Goal: Task Accomplishment & Management: Manage account settings

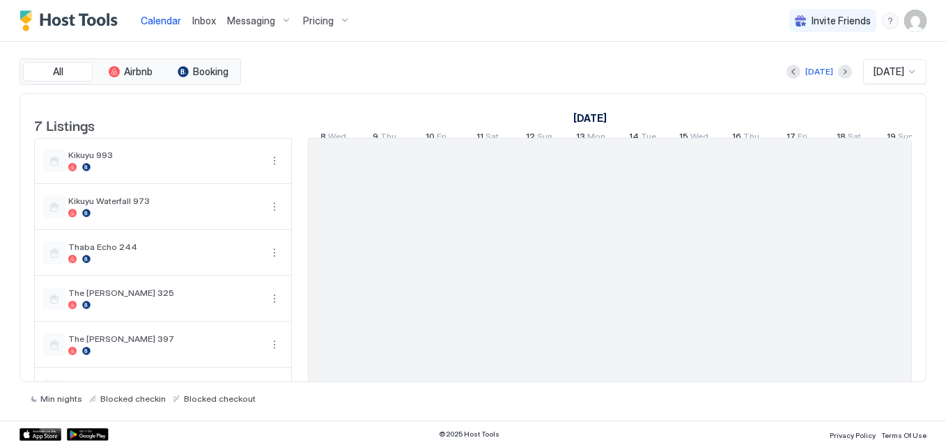
scroll to position [0, 774]
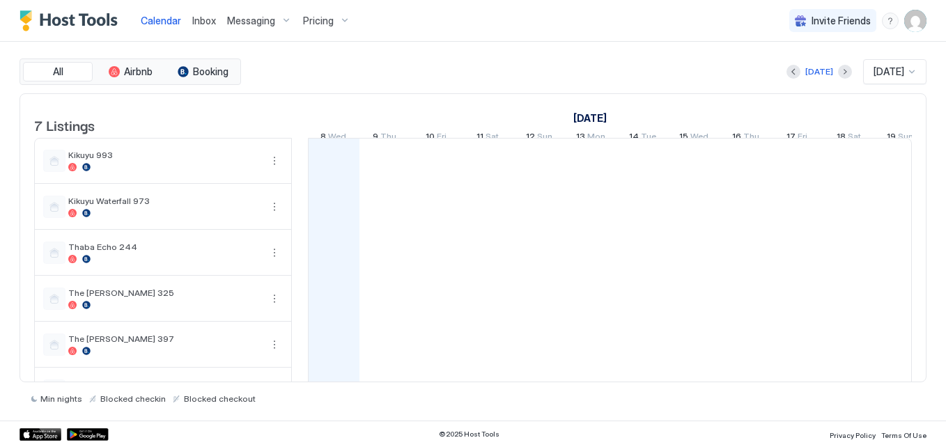
drag, startPoint x: 0, startPoint y: 0, endPoint x: 272, endPoint y: 72, distance: 281.5
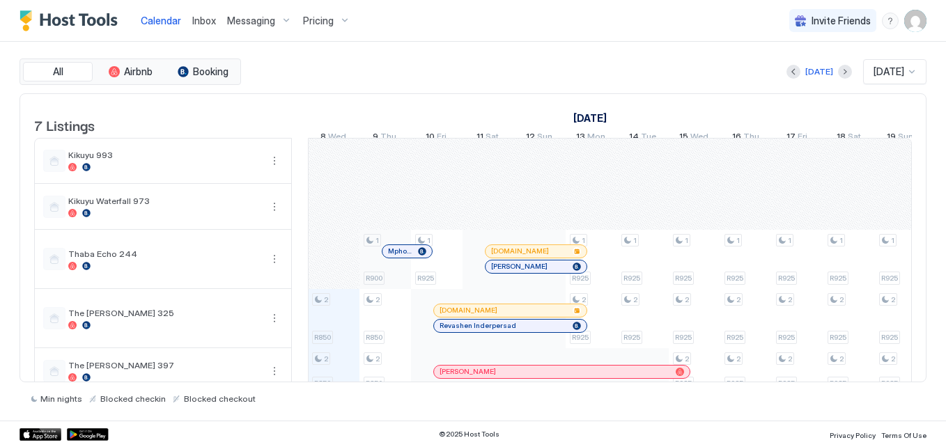
click at [315, 15] on span "Pricing" at bounding box center [318, 21] width 31 height 13
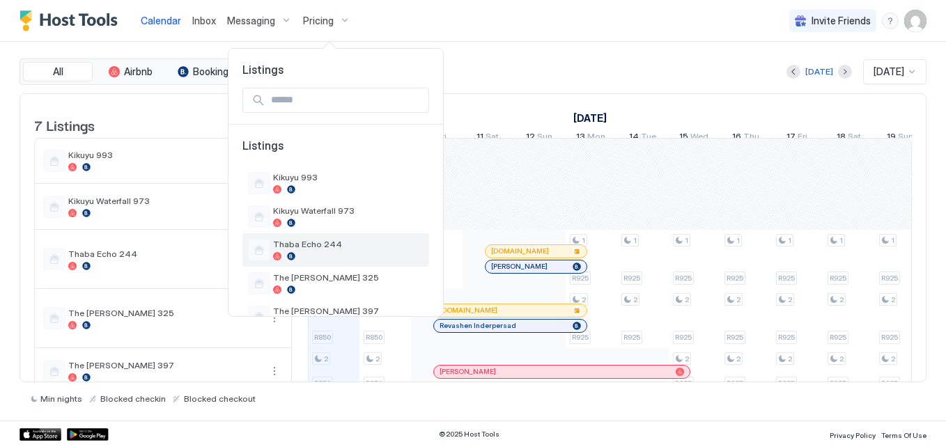
click at [334, 247] on span "Thaba Echo 244" at bounding box center [348, 244] width 150 height 10
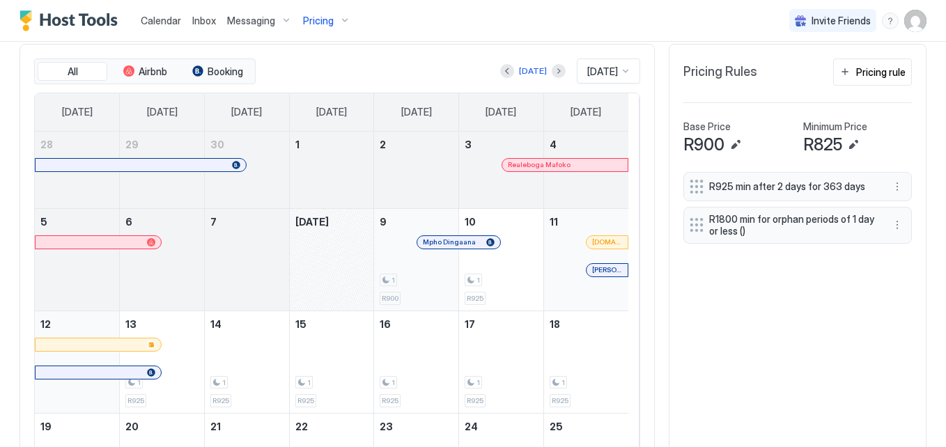
scroll to position [402, 0]
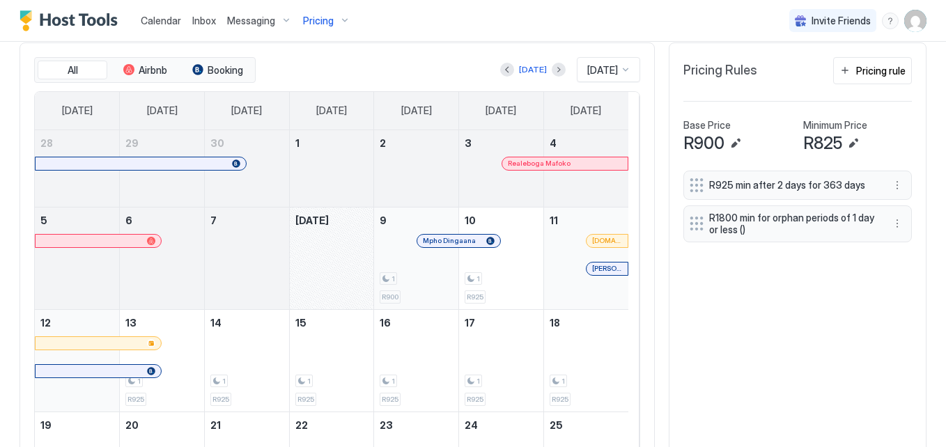
click at [689, 225] on div at bounding box center [696, 224] width 14 height 14
click at [890, 223] on button "More options" at bounding box center [896, 223] width 17 height 17
click at [847, 235] on div at bounding box center [473, 223] width 946 height 447
click at [889, 226] on button "More options" at bounding box center [896, 223] width 17 height 17
click at [904, 244] on span "Edit" at bounding box center [907, 243] width 15 height 10
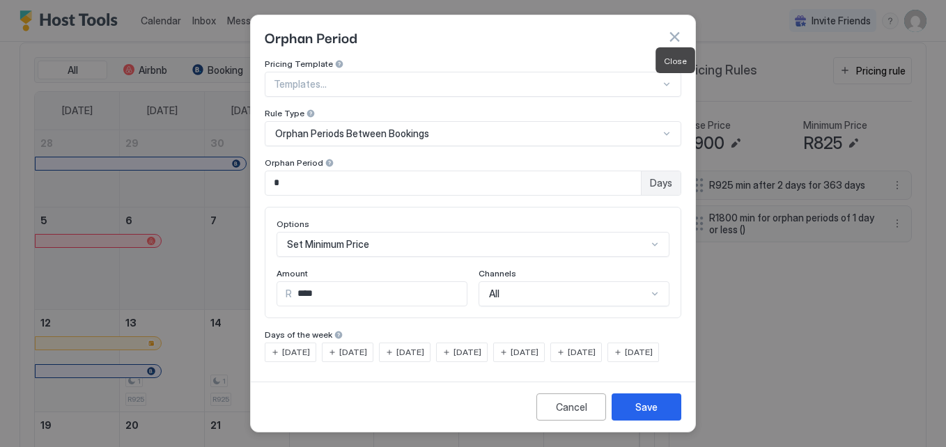
click at [675, 34] on button "button" at bounding box center [674, 37] width 14 height 14
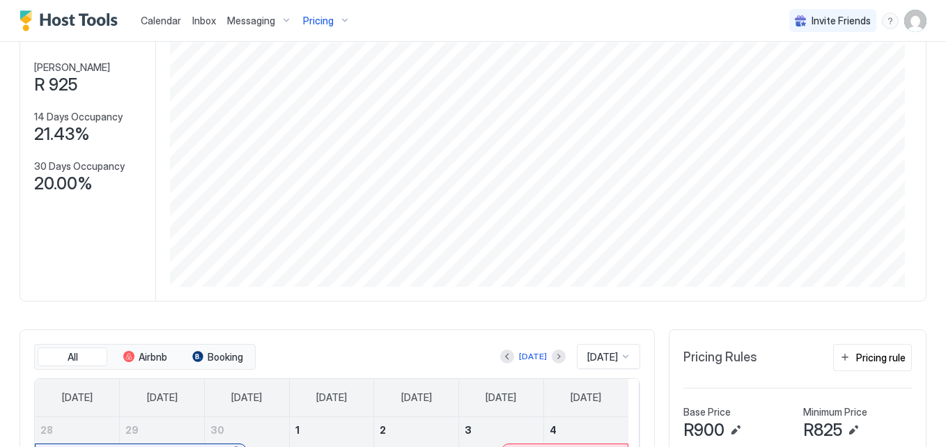
scroll to position [0, 0]
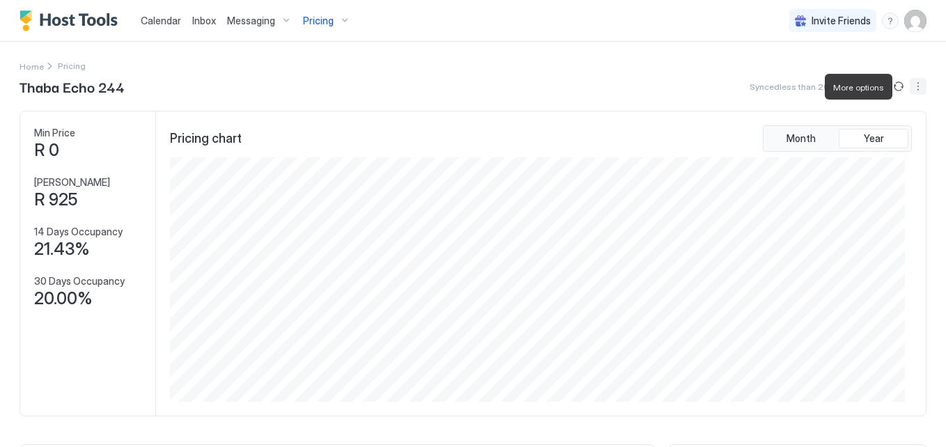
click at [909, 88] on button "More options" at bounding box center [917, 86] width 17 height 17
click at [888, 119] on div "Listing Settings" at bounding box center [875, 129] width 88 height 22
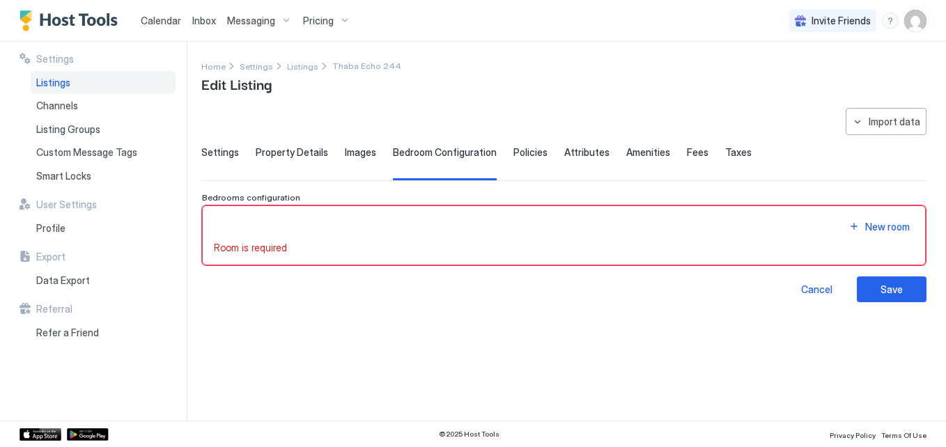
click at [222, 152] on span "Settings" at bounding box center [220, 152] width 38 height 13
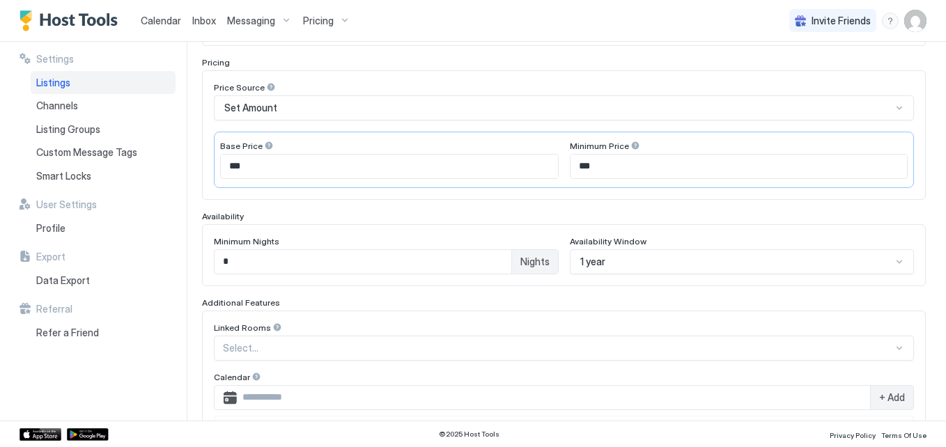
scroll to position [210, 0]
click at [251, 272] on input "*" at bounding box center [362, 261] width 297 height 24
type input "*"
click at [929, 269] on div "**********" at bounding box center [573, 231] width 744 height 379
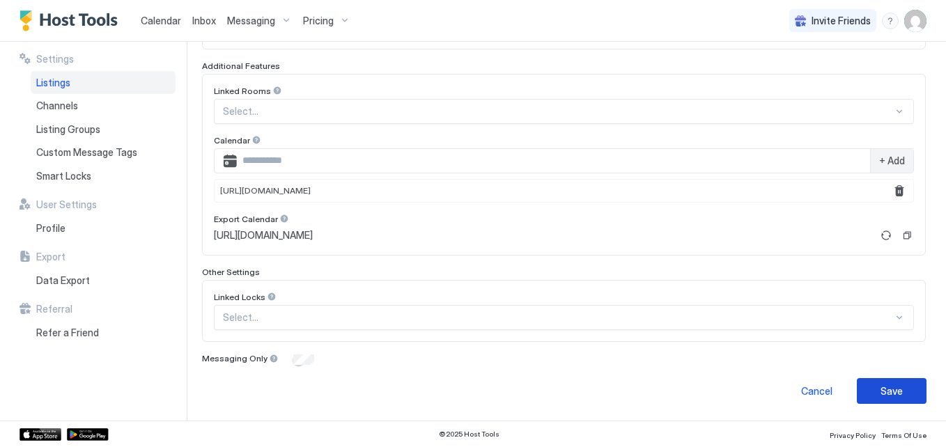
click at [881, 400] on button "Save" at bounding box center [891, 391] width 70 height 26
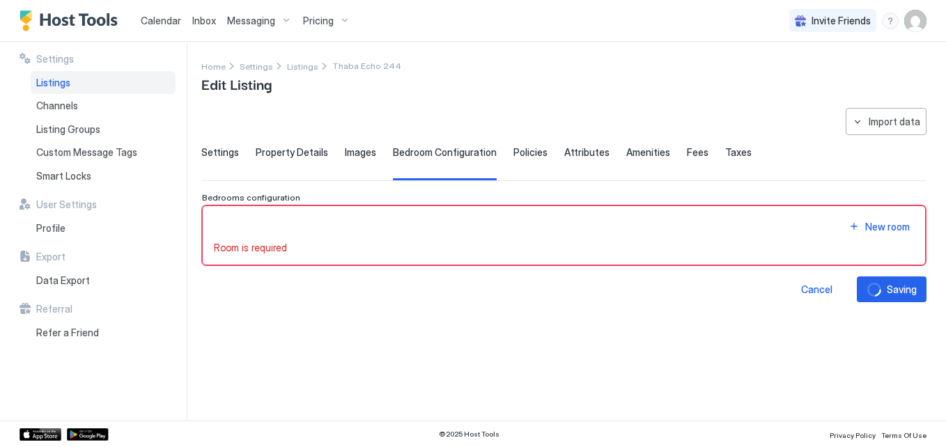
scroll to position [0, 0]
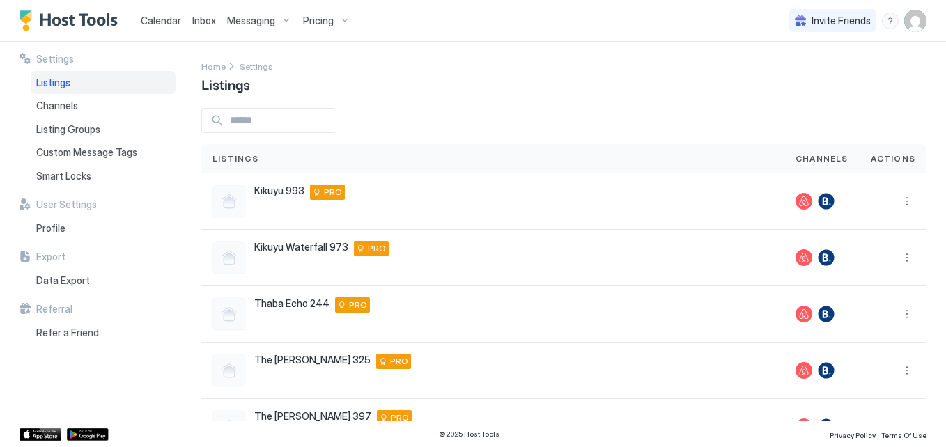
click at [178, 19] on span "Calendar" at bounding box center [161, 21] width 40 height 12
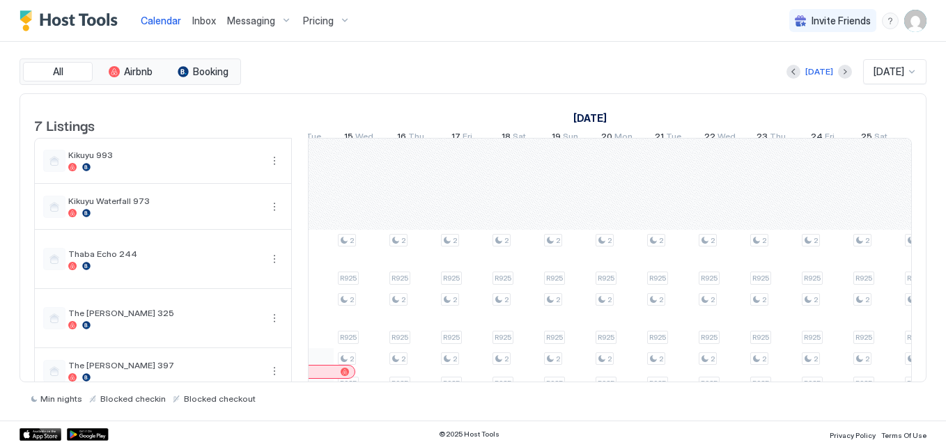
scroll to position [0, 1358]
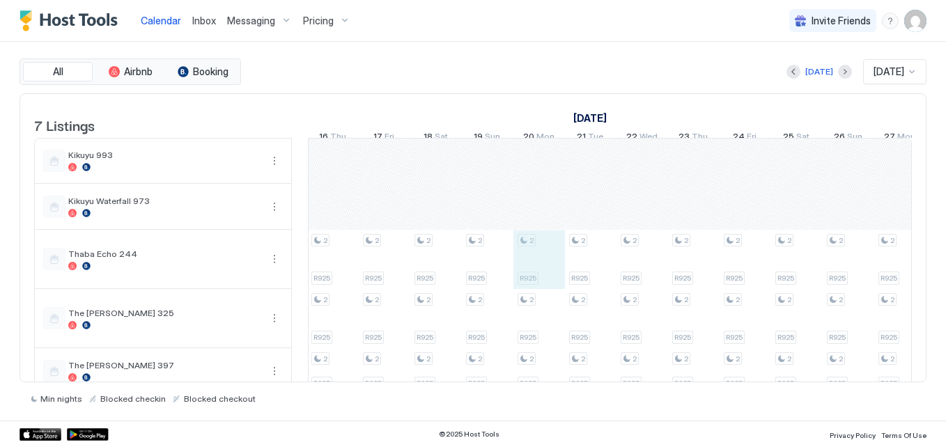
click at [562, 260] on div "2 R850 2 R850 2 R850 2 R850 2 R925 2 R925 2 R925 2 R925 2 R925 2 R925 2 R925 2 …" at bounding box center [436, 312] width 2628 height 347
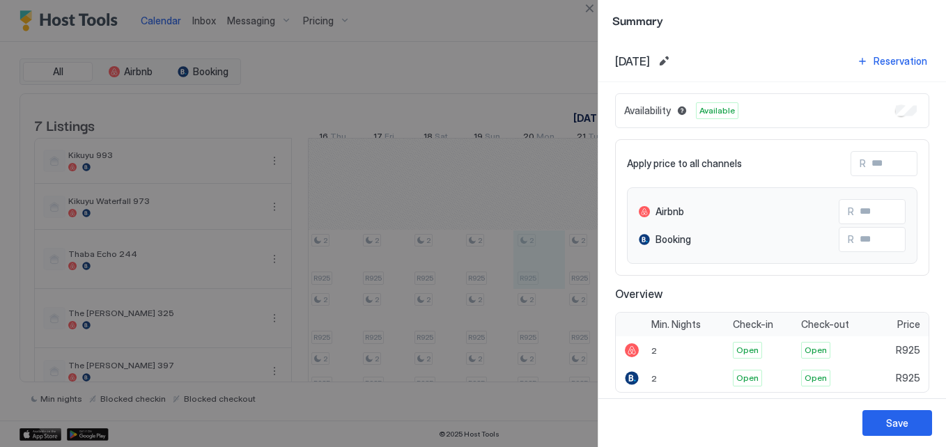
drag, startPoint x: 562, startPoint y: 260, endPoint x: 541, endPoint y: 197, distance: 66.7
click at [541, 197] on div at bounding box center [473, 223] width 946 height 447
click at [597, 10] on button "Close" at bounding box center [589, 8] width 17 height 17
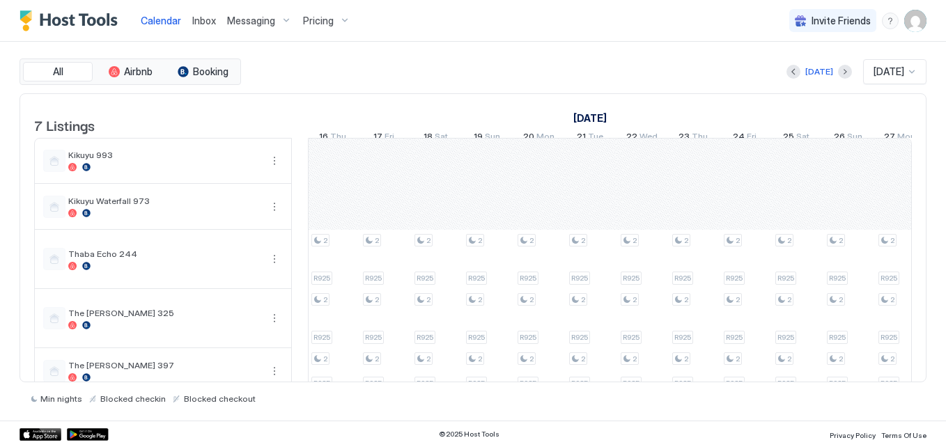
click at [329, 36] on button "Pricing" at bounding box center [326, 20] width 58 height 41
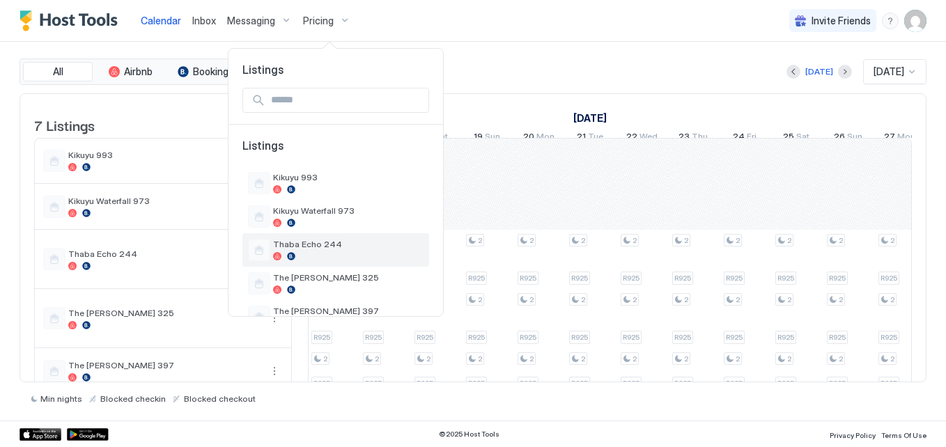
click at [357, 262] on div "Thaba Echo 244" at bounding box center [335, 249] width 187 height 33
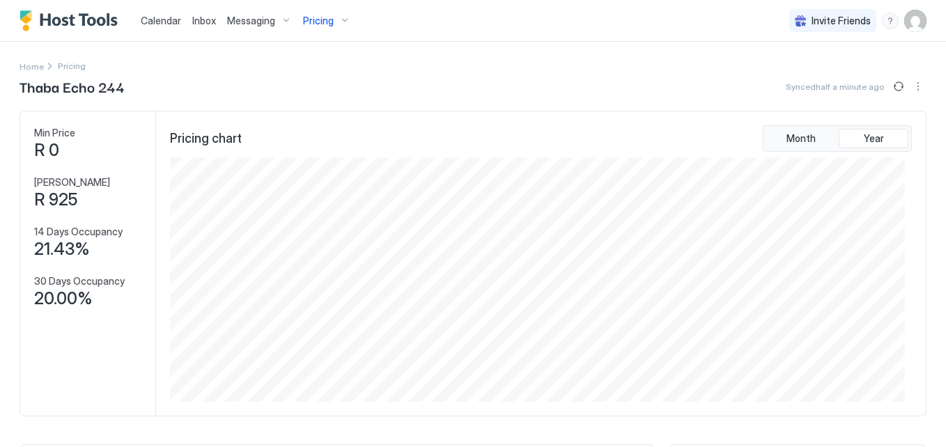
click at [171, 10] on div "Calendar" at bounding box center [161, 21] width 52 height 26
click at [172, 10] on div "Calendar" at bounding box center [161, 21] width 52 height 26
click at [172, 11] on div "Calendar" at bounding box center [161, 21] width 52 height 26
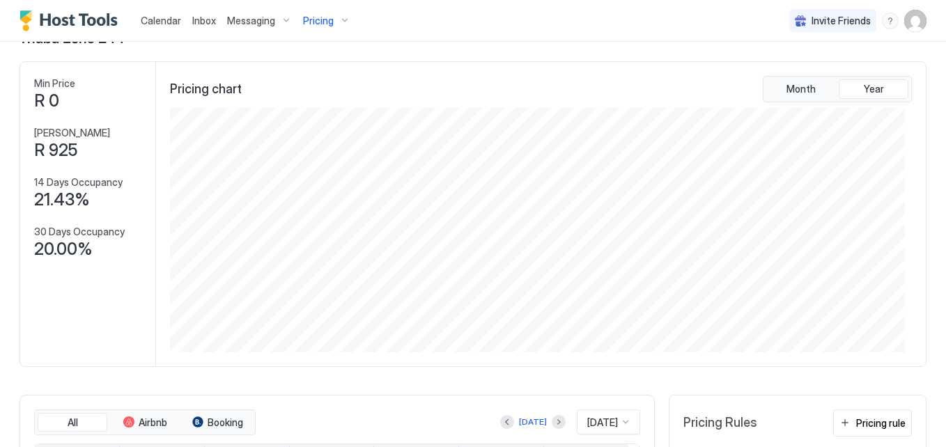
scroll to position [50, 0]
drag, startPoint x: 165, startPoint y: 3, endPoint x: 168, endPoint y: 19, distance: 16.4
click at [168, 19] on button "Calendar" at bounding box center [161, 20] width 52 height 41
click at [168, 19] on span "Calendar" at bounding box center [161, 21] width 40 height 12
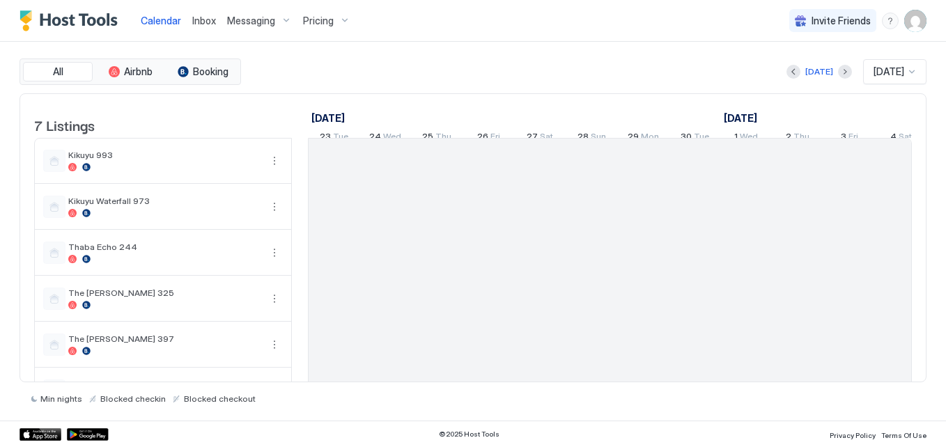
scroll to position [0, 774]
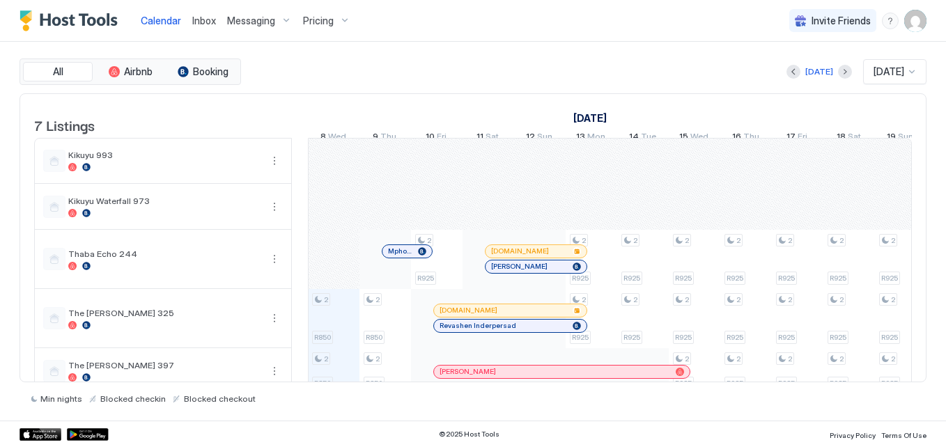
click at [168, 19] on span "Calendar" at bounding box center [161, 21] width 40 height 12
click at [168, 18] on span "Calendar" at bounding box center [161, 21] width 40 height 12
drag, startPoint x: 475, startPoint y: 445, endPoint x: 493, endPoint y: 446, distance: 18.2
click at [475, 445] on div "© 2025 Host Tools Privacy Policy Terms Of Use" at bounding box center [473, 434] width 946 height 26
